Goal: Book appointment/travel/reservation

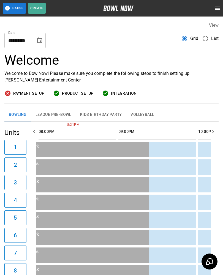
click at [55, 115] on button "League Pre-Bowl" at bounding box center [53, 114] width 45 height 13
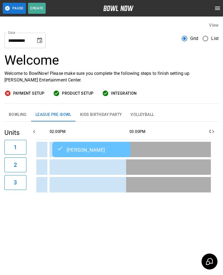
click at [19, 111] on button "Bowling" at bounding box center [17, 114] width 27 height 13
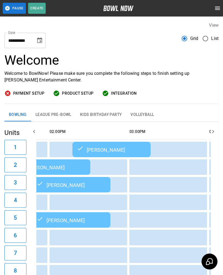
click at [20, 115] on button "Bowling" at bounding box center [17, 114] width 27 height 13
click at [14, 113] on button "Bowling" at bounding box center [17, 114] width 27 height 13
click at [20, 112] on button "Bowling" at bounding box center [17, 114] width 27 height 13
click at [17, 112] on button "Bowling" at bounding box center [17, 114] width 27 height 13
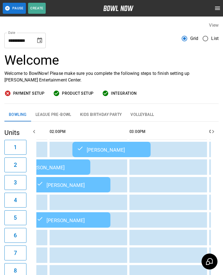
click at [12, 112] on button "Bowling" at bounding box center [17, 114] width 27 height 13
click at [19, 114] on button "Bowling" at bounding box center [17, 114] width 27 height 13
click at [14, 113] on button "Bowling" at bounding box center [17, 114] width 27 height 13
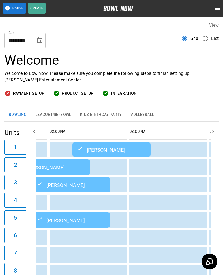
click at [15, 114] on button "Bowling" at bounding box center [17, 114] width 27 height 13
click at [17, 115] on button "Bowling" at bounding box center [17, 114] width 27 height 13
click at [16, 115] on button "Bowling" at bounding box center [17, 114] width 27 height 13
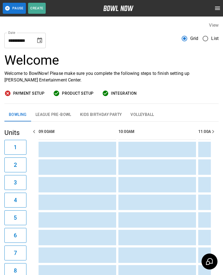
scroll to position [0, 878]
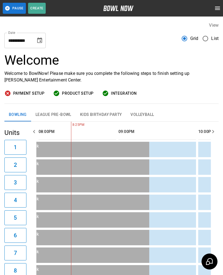
click at [40, 39] on icon "Choose date, selected date is Sep 10, 2025" at bounding box center [39, 40] width 5 height 6
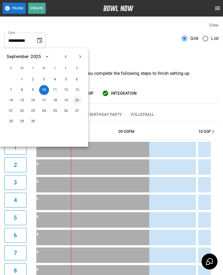
click at [77, 102] on button "20" at bounding box center [77, 101] width 10 height 10
type input "**********"
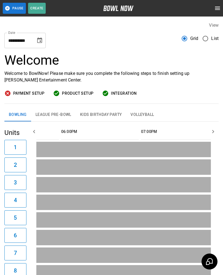
scroll to position [0, 0]
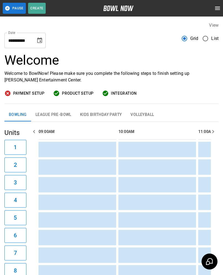
scroll to position [0, 878]
